Goal: Information Seeking & Learning: Find specific fact

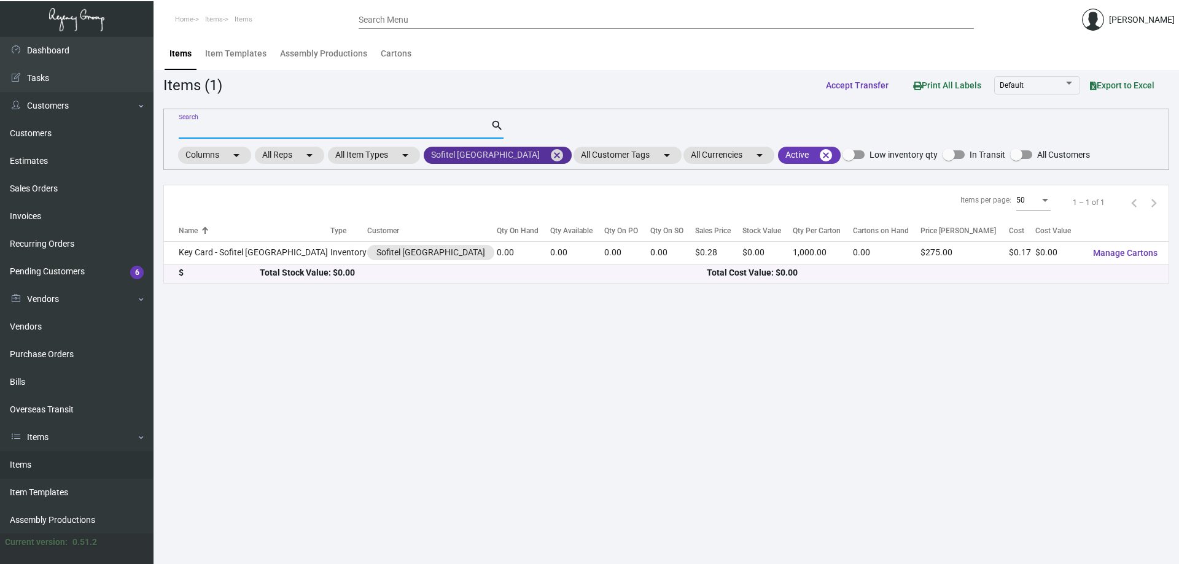
click at [550, 152] on mat-icon "cancel" at bounding box center [557, 155] width 15 height 15
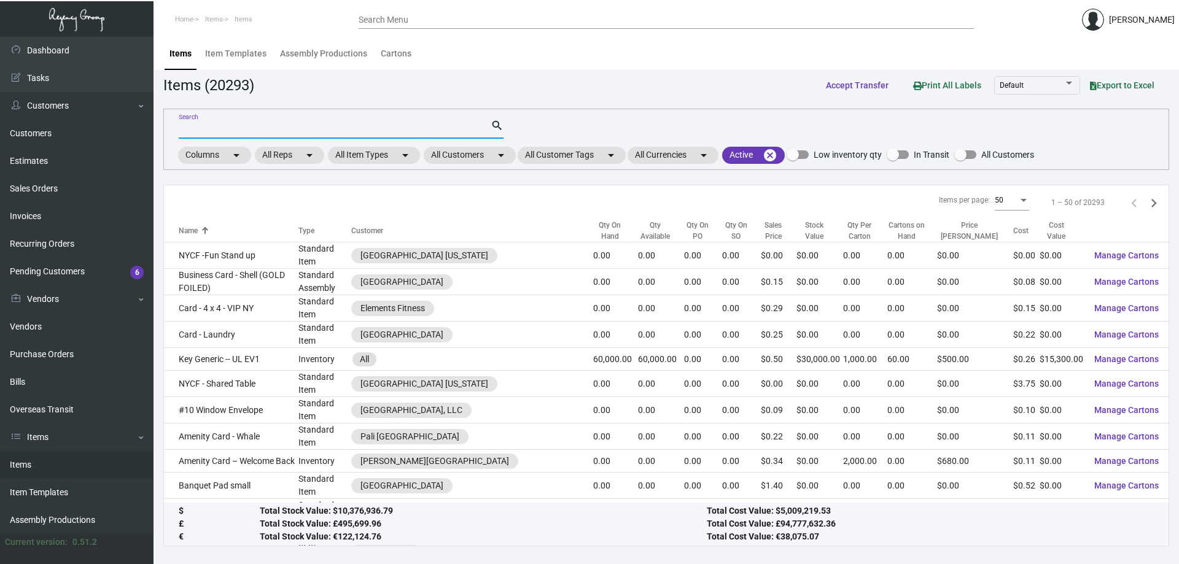
click at [448, 128] on input "Search" at bounding box center [335, 130] width 312 height 10
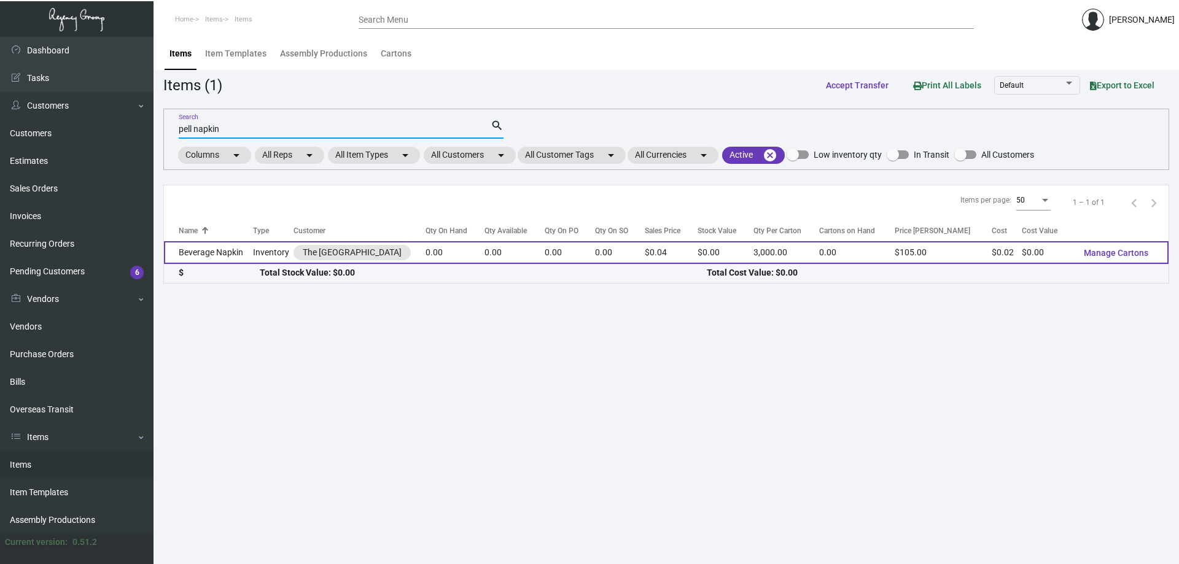
type input "pell napkin"
click at [514, 254] on td "0.00" at bounding box center [515, 252] width 60 height 23
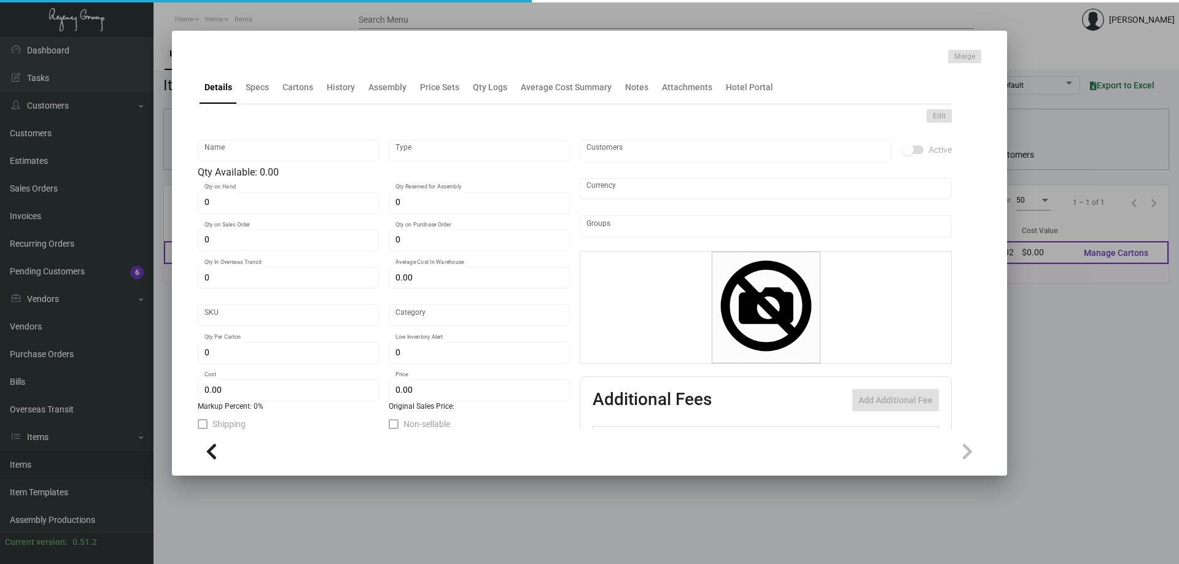
type input "Beverage Napkin"
type input "Inventory"
type input "$ 0.06915"
type input "Standard"
type input "3,000"
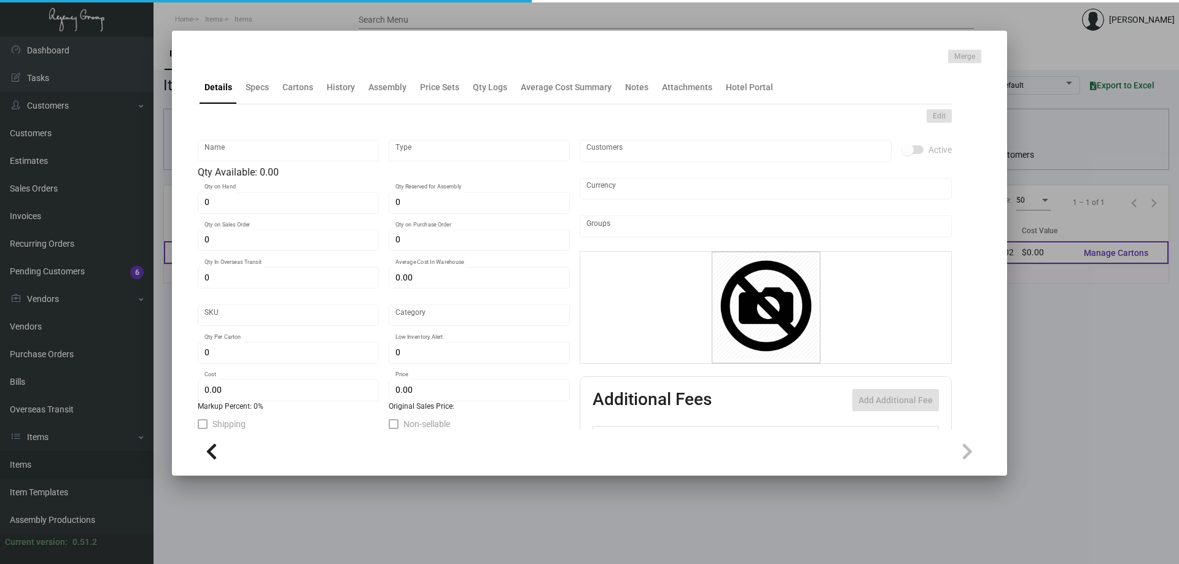
type input "$ 0.02305"
type input "$ 0.035"
checkbox input "true"
type input "United States Dollar $"
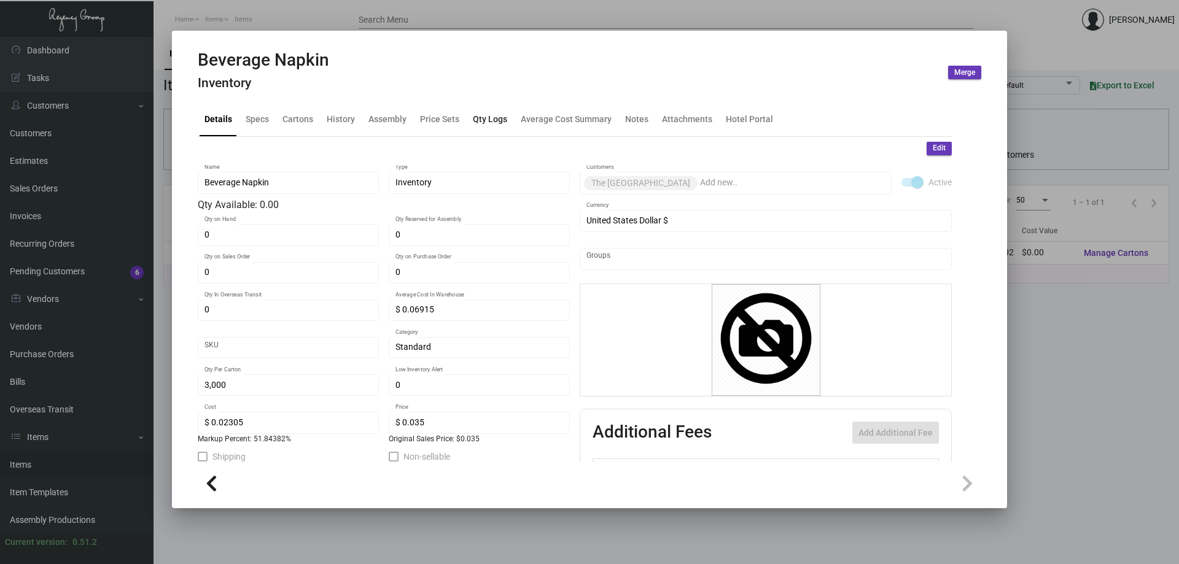
click at [491, 117] on div "Qty Logs" at bounding box center [490, 119] width 34 height 13
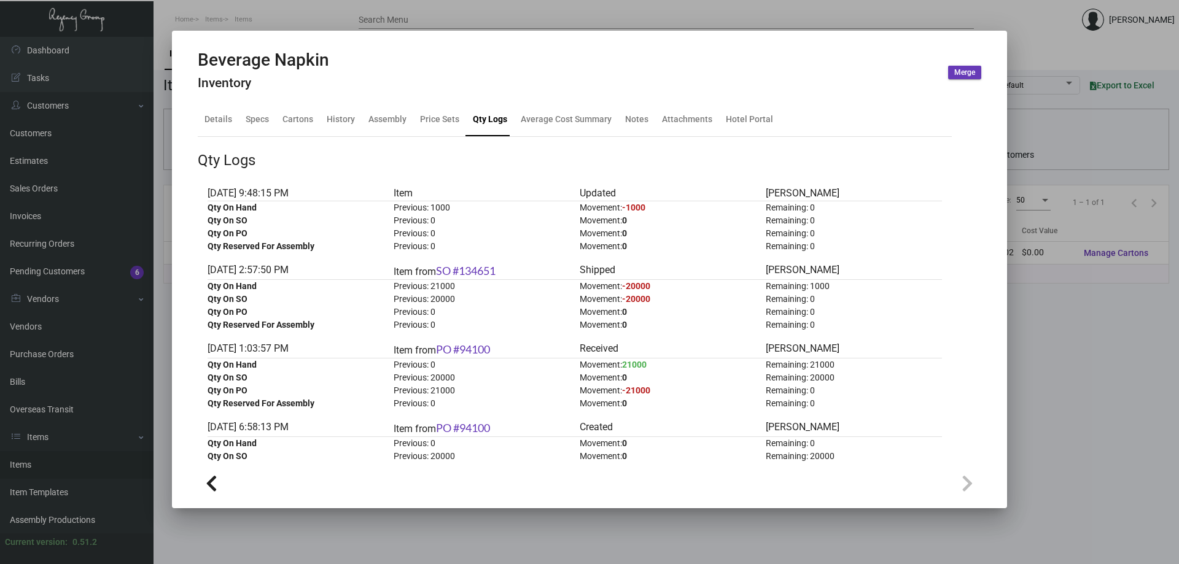
click at [361, 9] on div at bounding box center [589, 282] width 1179 height 564
